Goal: Task Accomplishment & Management: Use online tool/utility

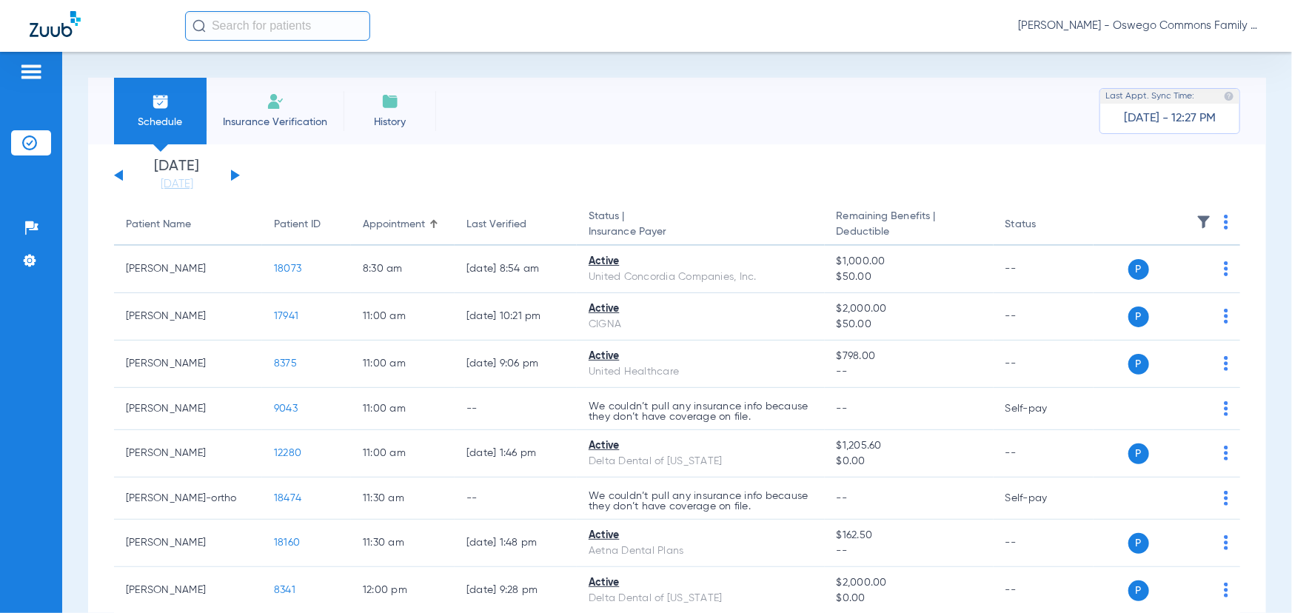
click at [255, 23] on input "text" at bounding box center [277, 26] width 185 height 30
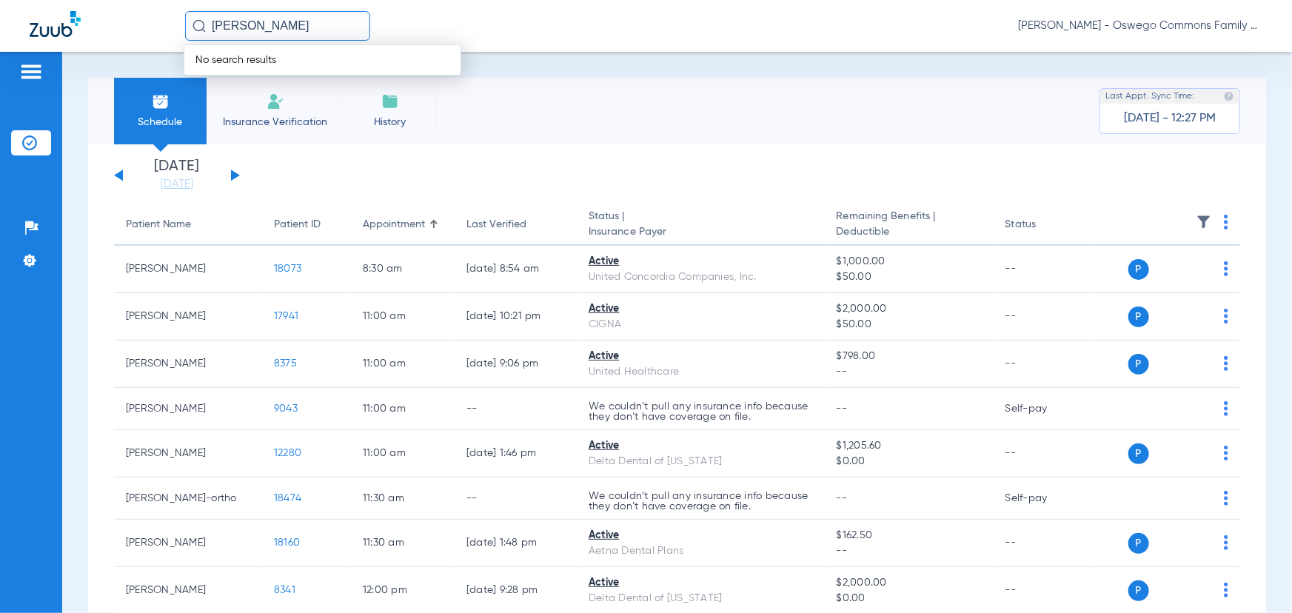
type input "[PERSON_NAME]"
click at [860, 16] on div "[PERSON_NAME] No search results [PERSON_NAME] - Oswego Commons Family Dental" at bounding box center [723, 26] width 1077 height 30
click at [860, 21] on span "[PERSON_NAME] - Oswego Commons Family Dental" at bounding box center [1140, 26] width 244 height 15
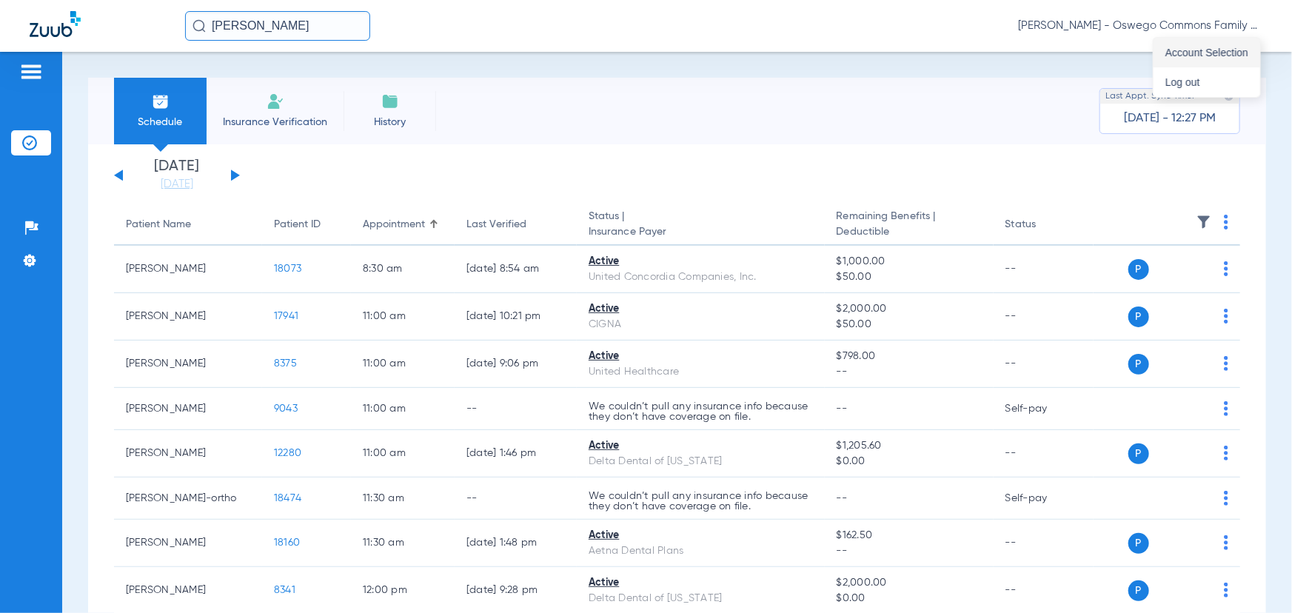
click at [860, 44] on button "Account Selection" at bounding box center [1206, 53] width 107 height 30
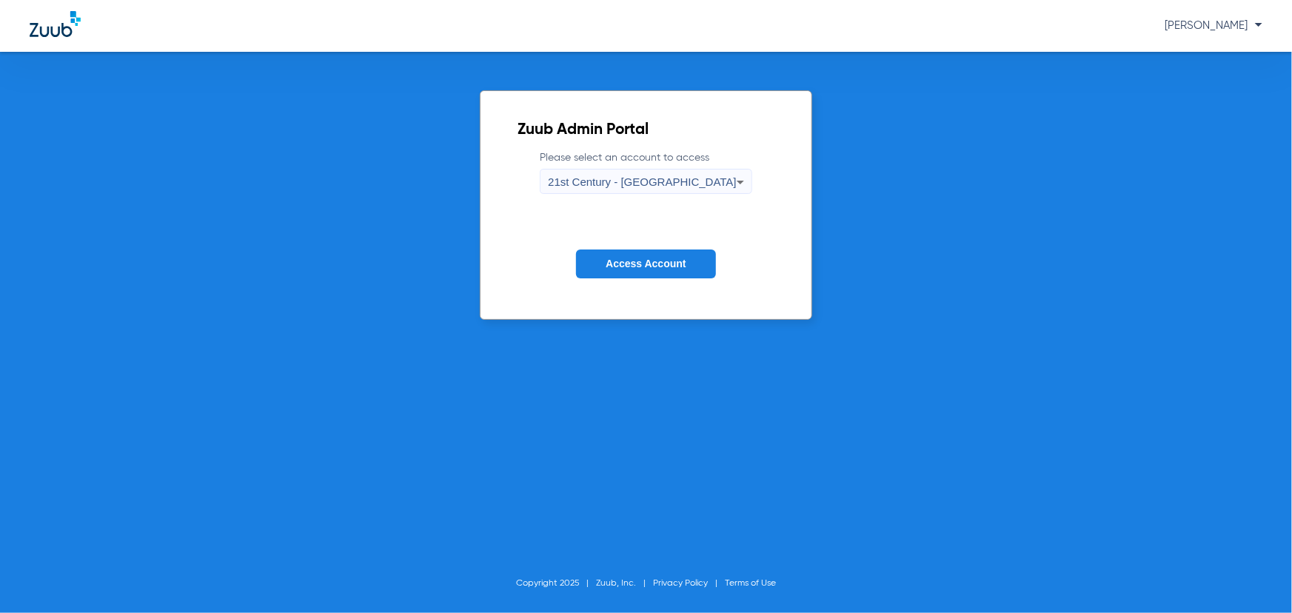
click at [629, 181] on span "21st Century - [GEOGRAPHIC_DATA]" at bounding box center [642, 181] width 189 height 13
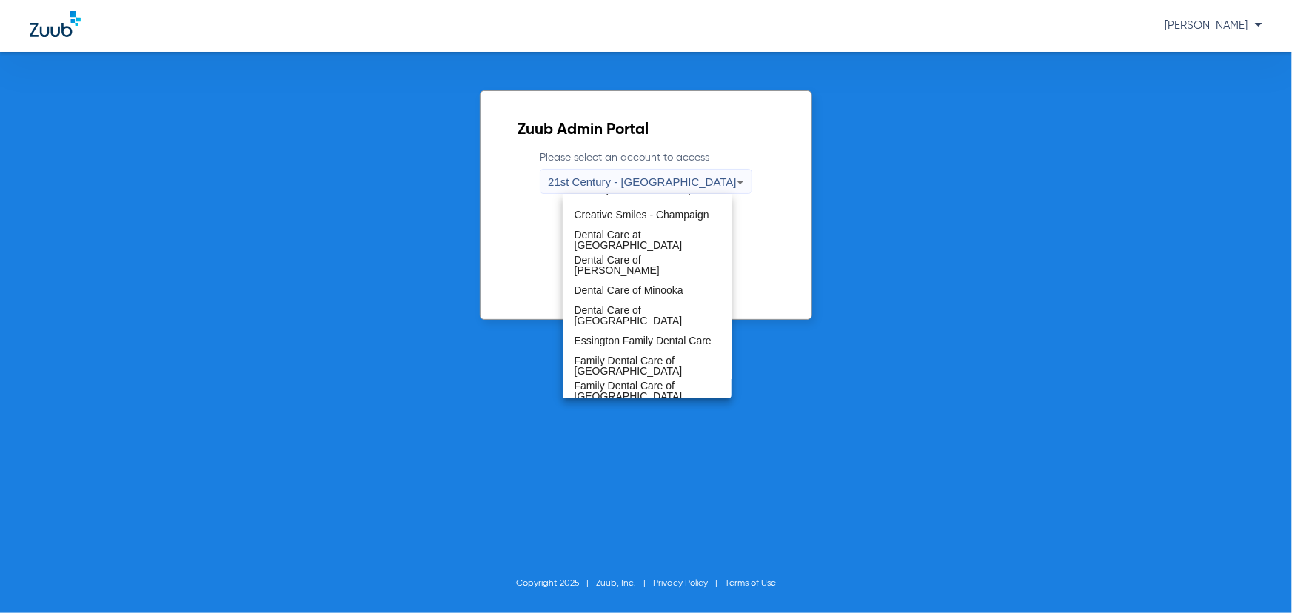
scroll to position [538, 0]
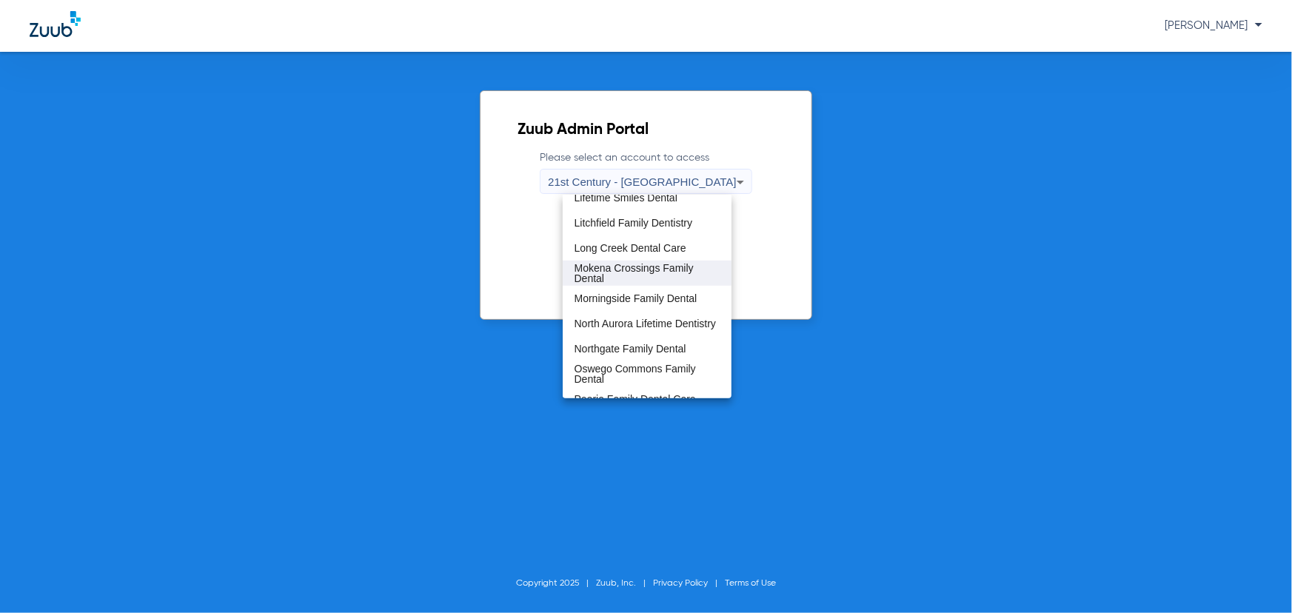
drag, startPoint x: 628, startPoint y: 293, endPoint x: 618, endPoint y: 267, distance: 27.6
click at [618, 267] on div "21st Century - [GEOGRAPHIC_DATA] AA Dental Care Advanced Dentistry Alliance Den…" at bounding box center [647, 297] width 169 height 204
click at [618, 267] on span "Mokena Crossings Family Dental" at bounding box center [647, 273] width 145 height 21
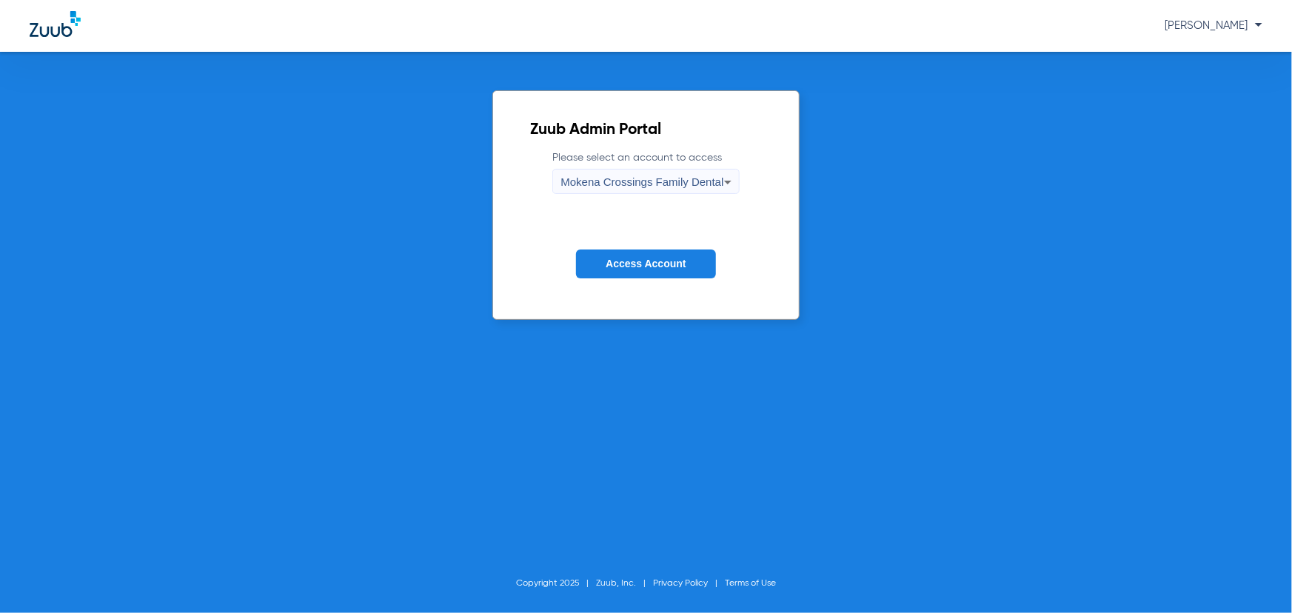
click at [622, 264] on span "Access Account" at bounding box center [646, 264] width 80 height 12
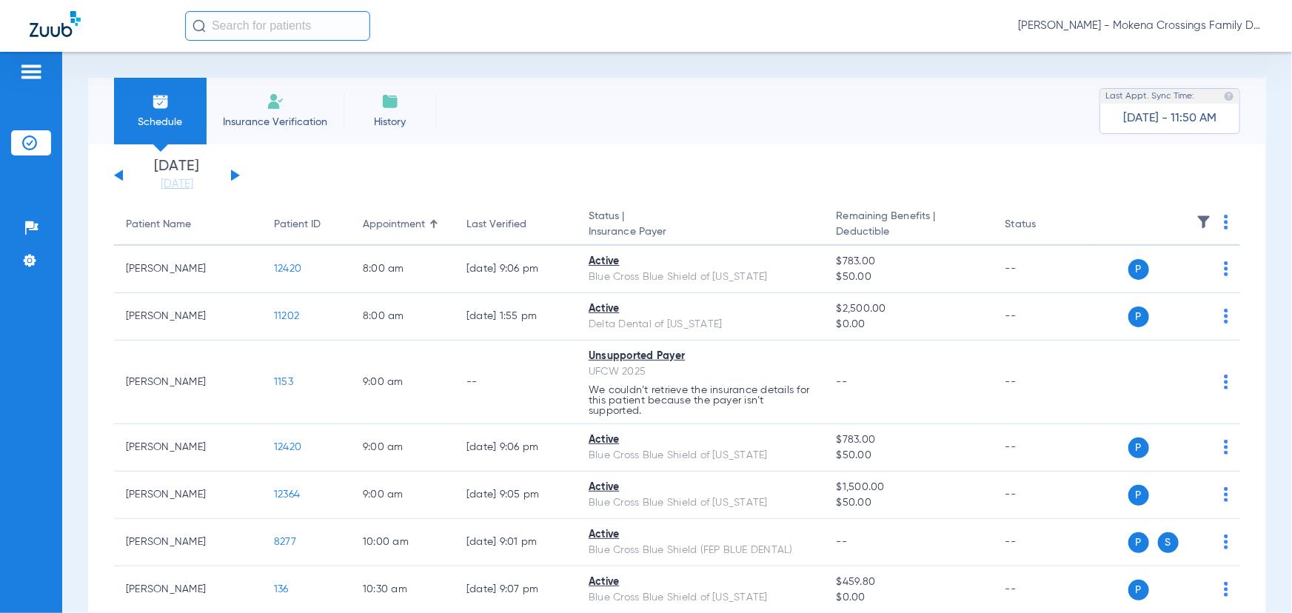
click at [267, 15] on input "text" at bounding box center [277, 26] width 185 height 30
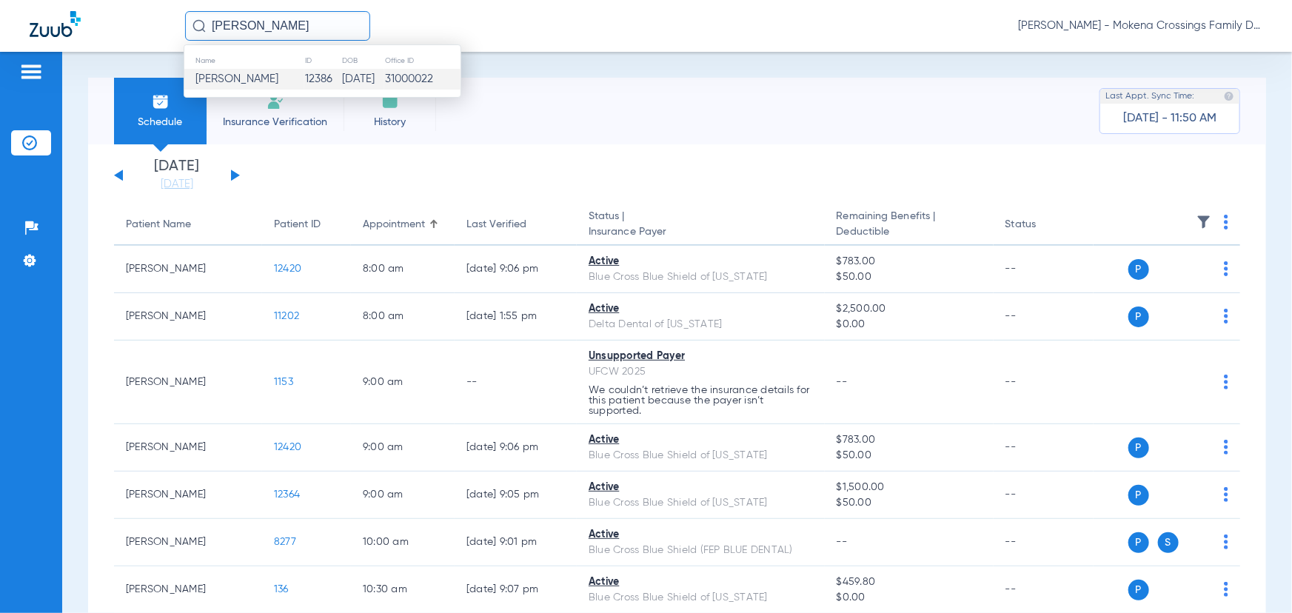
type input "[PERSON_NAME]"
click at [273, 78] on span "[PERSON_NAME]" at bounding box center [236, 78] width 83 height 11
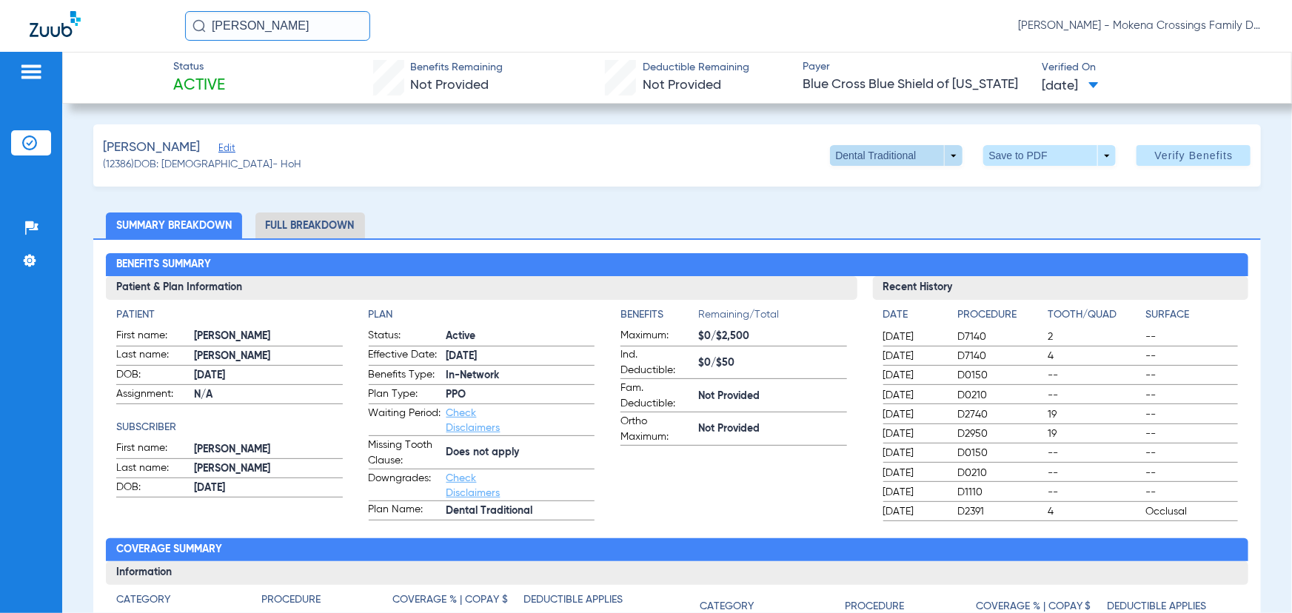
click at [860, 155] on span at bounding box center [897, 156] width 36 height 36
click at [860, 154] on div at bounding box center [646, 306] width 1292 height 613
click at [860, 150] on span at bounding box center [1049, 155] width 133 height 21
click at [860, 184] on span "Save to PDF" at bounding box center [1045, 185] width 58 height 10
